Goal: Check status: Check status

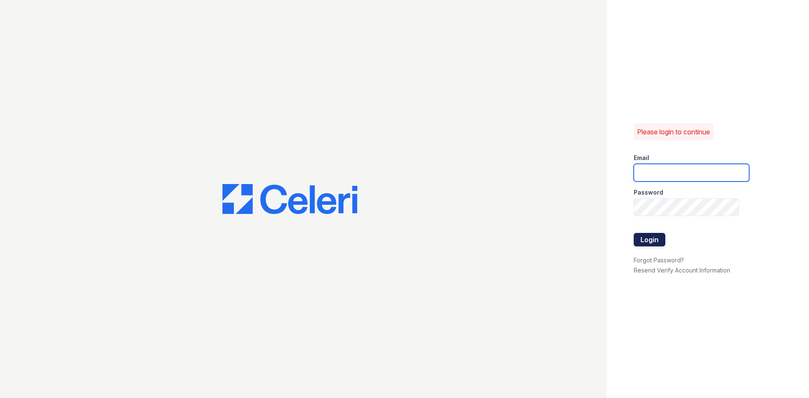
type input "glake@trinity-pm.com"
click at [641, 234] on button "Login" at bounding box center [650, 239] width 32 height 13
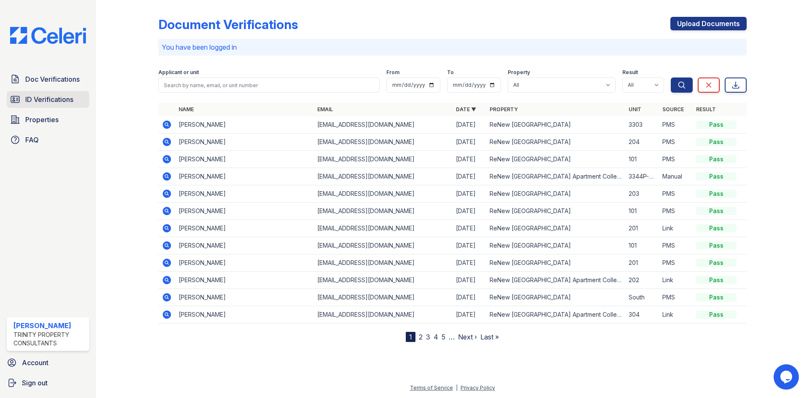
click at [30, 99] on span "ID Verifications" at bounding box center [49, 99] width 48 height 10
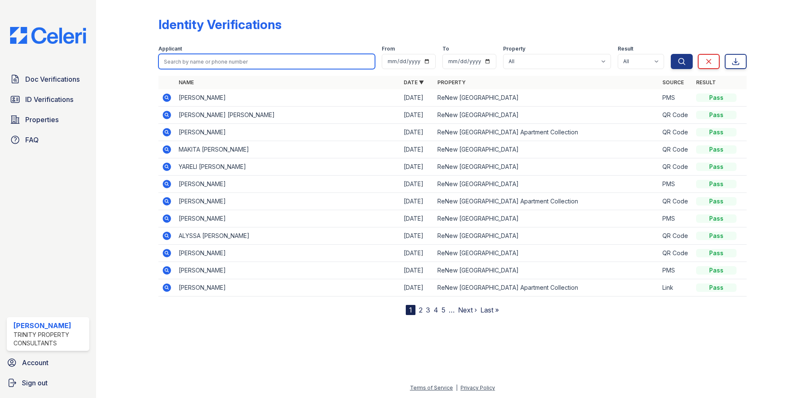
click at [220, 56] on input "search" at bounding box center [266, 61] width 217 height 15
type input "keith harper"
click at [671, 54] on button "Search" at bounding box center [682, 61] width 22 height 15
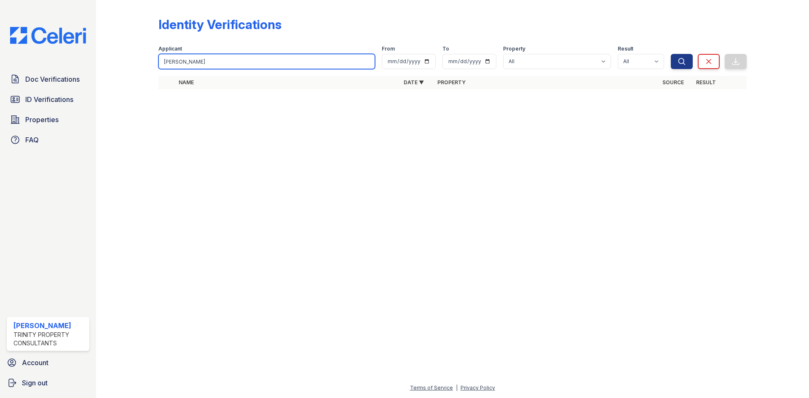
click at [222, 56] on input "keith harper" at bounding box center [266, 61] width 217 height 15
click at [201, 55] on input "keith harper" at bounding box center [266, 61] width 217 height 15
click at [671, 54] on button "Search" at bounding box center [682, 61] width 22 height 15
click at [201, 55] on input "keith harper" at bounding box center [266, 61] width 217 height 15
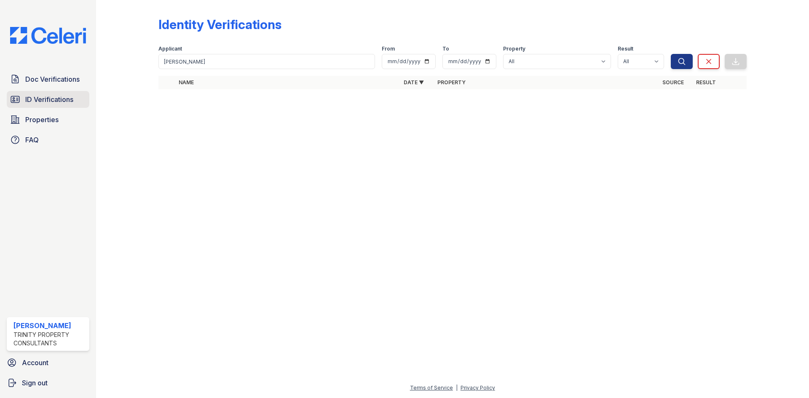
click at [22, 102] on link "ID Verifications" at bounding box center [48, 99] width 83 height 17
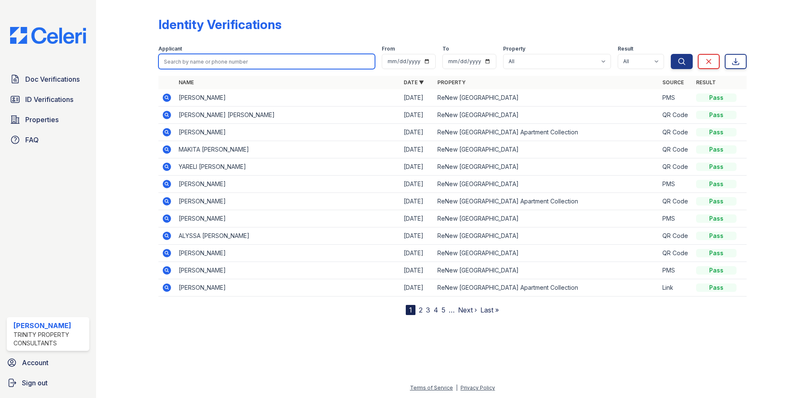
click at [211, 64] on input "search" at bounding box center [266, 61] width 217 height 15
type input "keith"
click at [671, 54] on button "Search" at bounding box center [682, 61] width 22 height 15
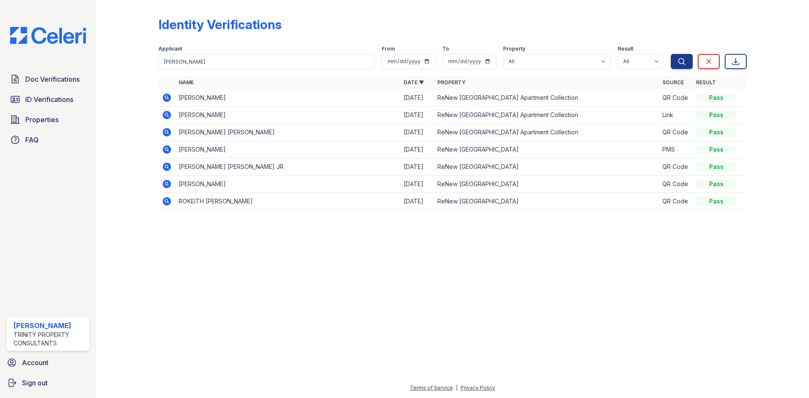
click at [202, 95] on td "KEITH CARLYLE HARPER" at bounding box center [287, 97] width 225 height 17
click at [166, 97] on icon at bounding box center [166, 97] width 2 height 2
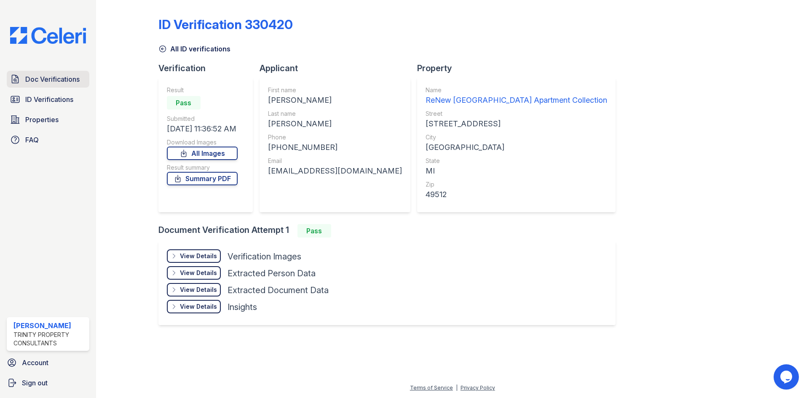
click at [51, 86] on link "Doc Verifications" at bounding box center [48, 79] width 83 height 17
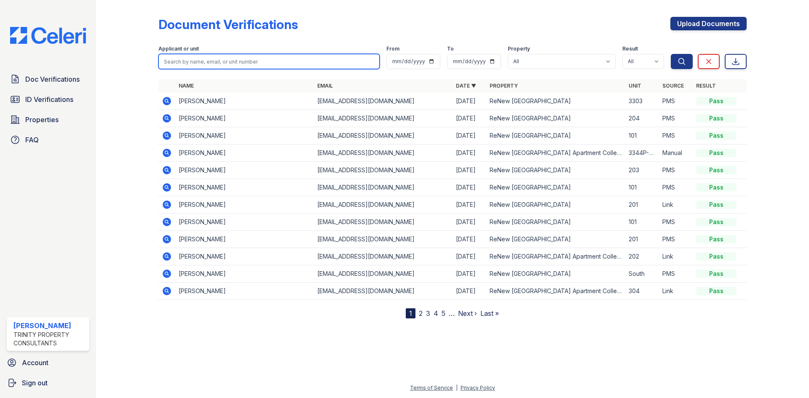
click at [260, 62] on input "search" at bounding box center [268, 61] width 221 height 15
type input "keith"
click at [671, 54] on button "Search" at bounding box center [682, 61] width 22 height 15
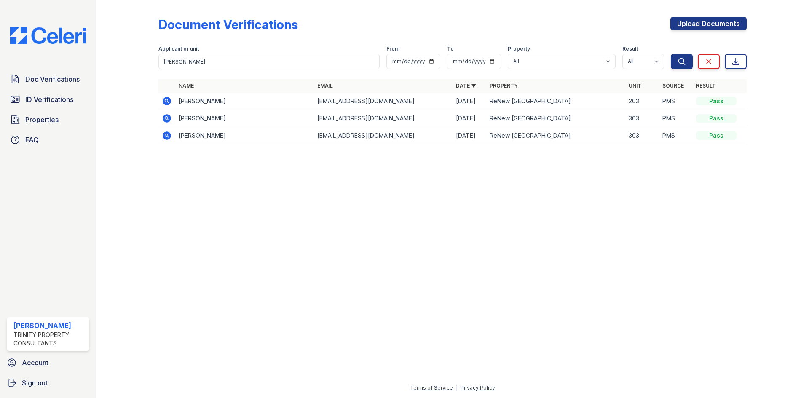
click at [167, 105] on icon at bounding box center [167, 101] width 8 height 8
